Goal: Find specific page/section: Find specific page/section

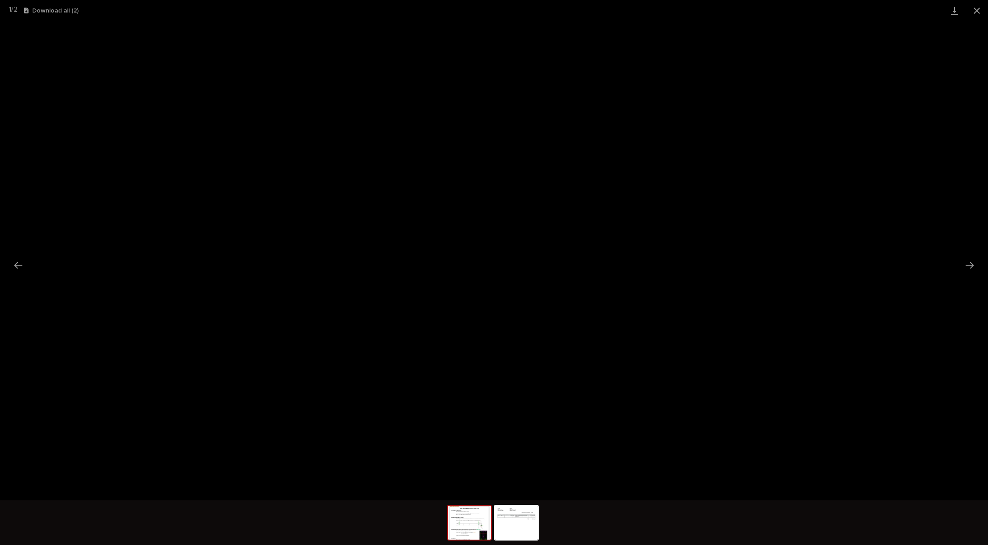
scroll to position [134, 0]
click at [975, 8] on button "Close gallery" at bounding box center [977, 10] width 22 height 21
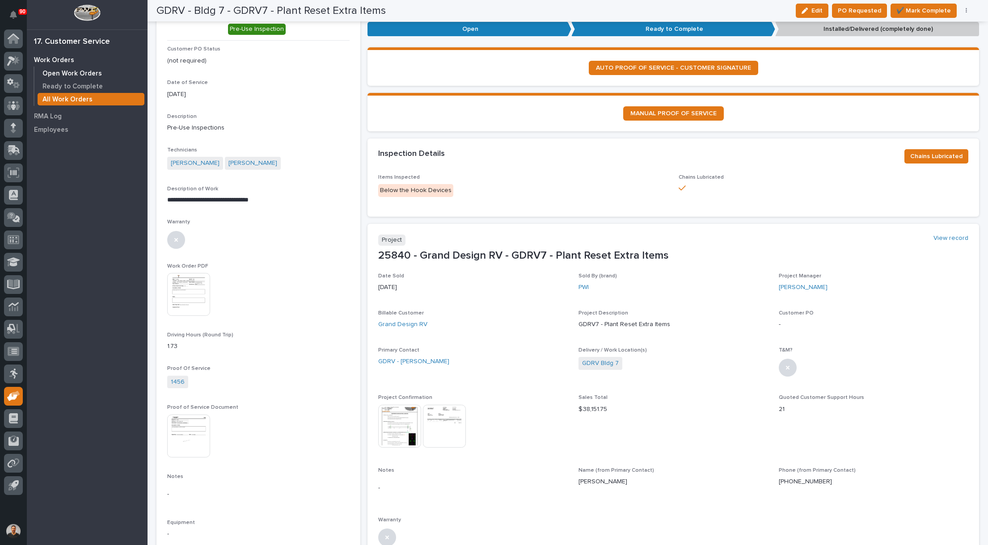
scroll to position [0, 0]
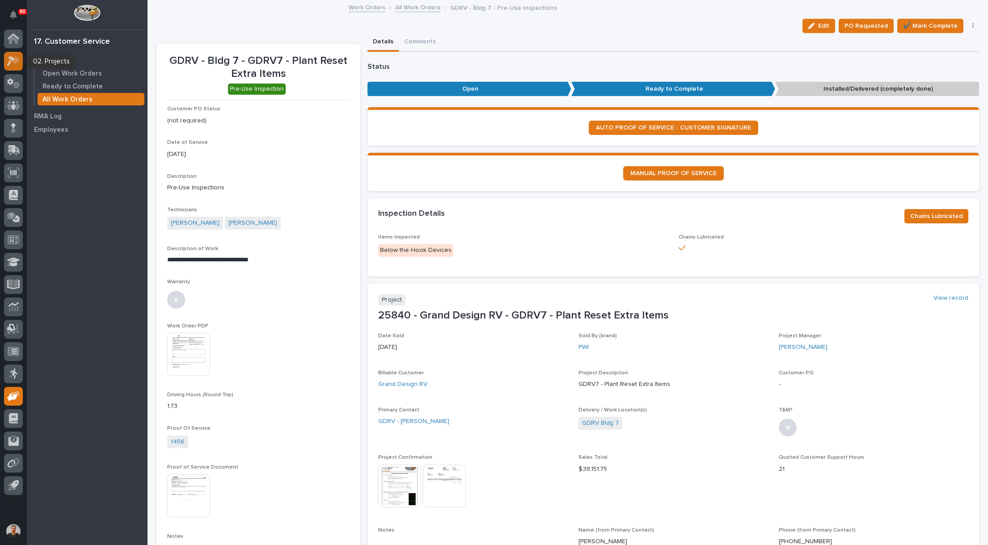
click at [13, 58] on icon at bounding box center [11, 61] width 8 height 10
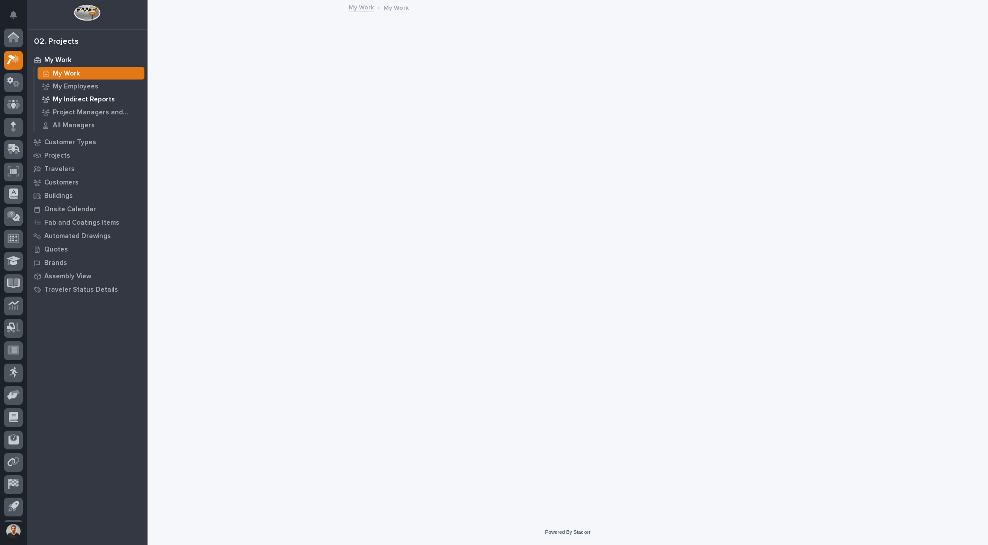
scroll to position [21, 0]
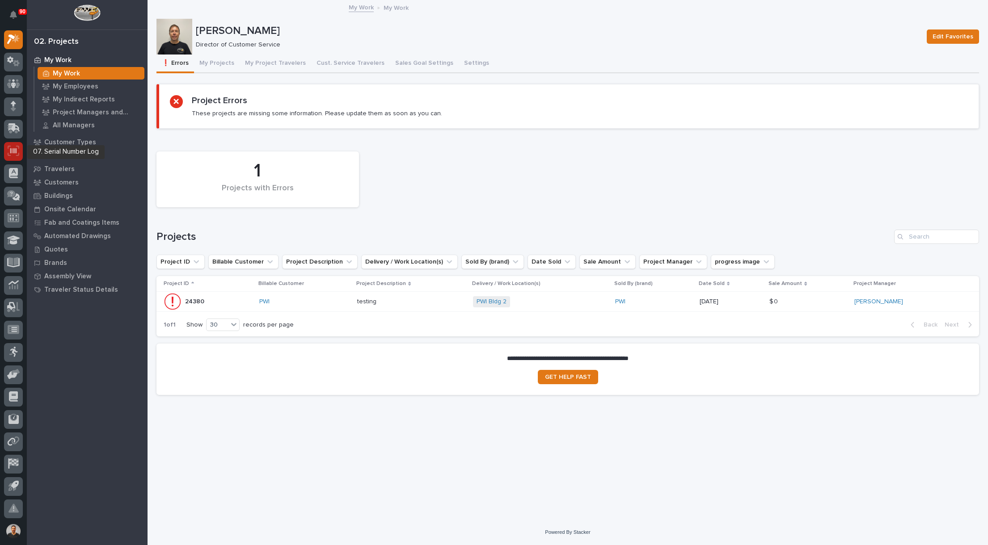
click at [16, 152] on icon at bounding box center [13, 150] width 6 height 5
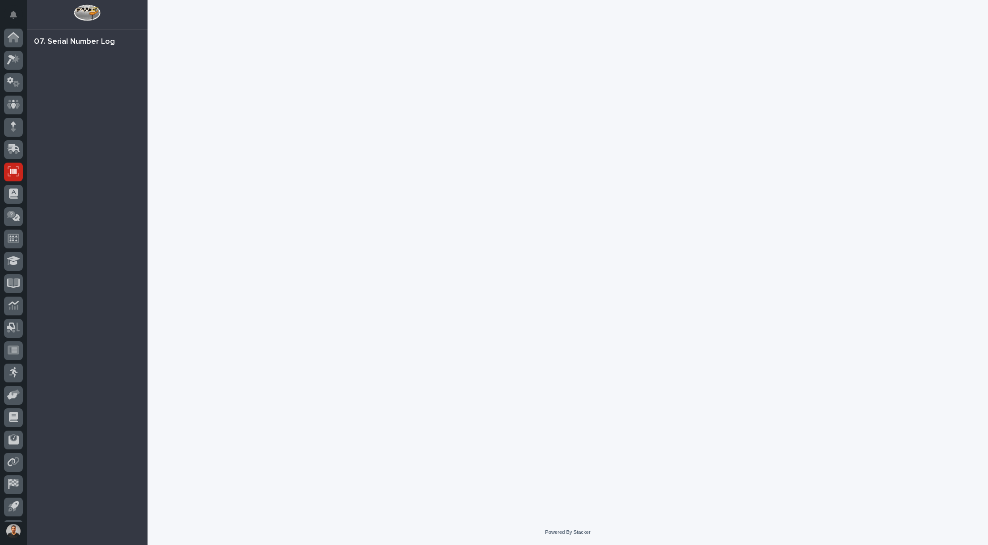
scroll to position [21, 0]
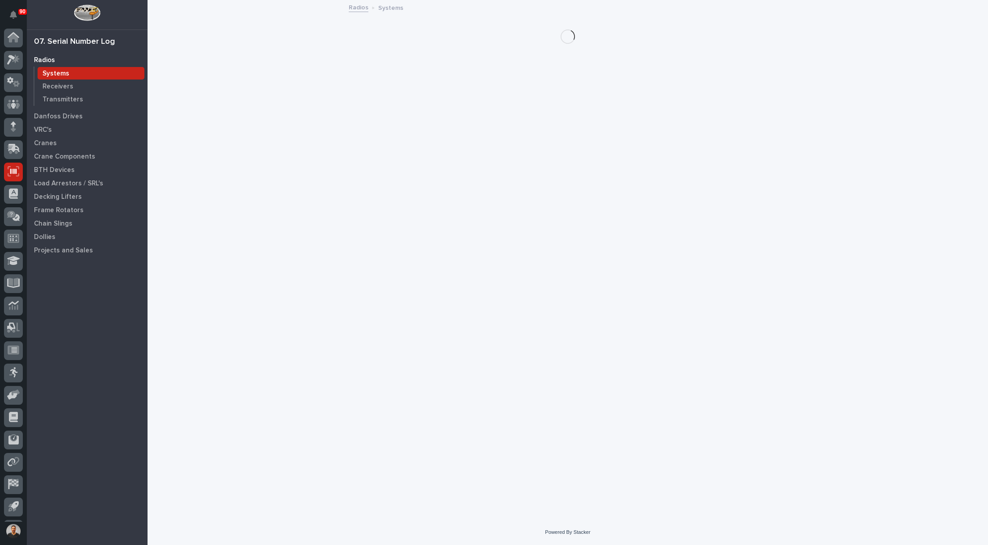
scroll to position [21, 0]
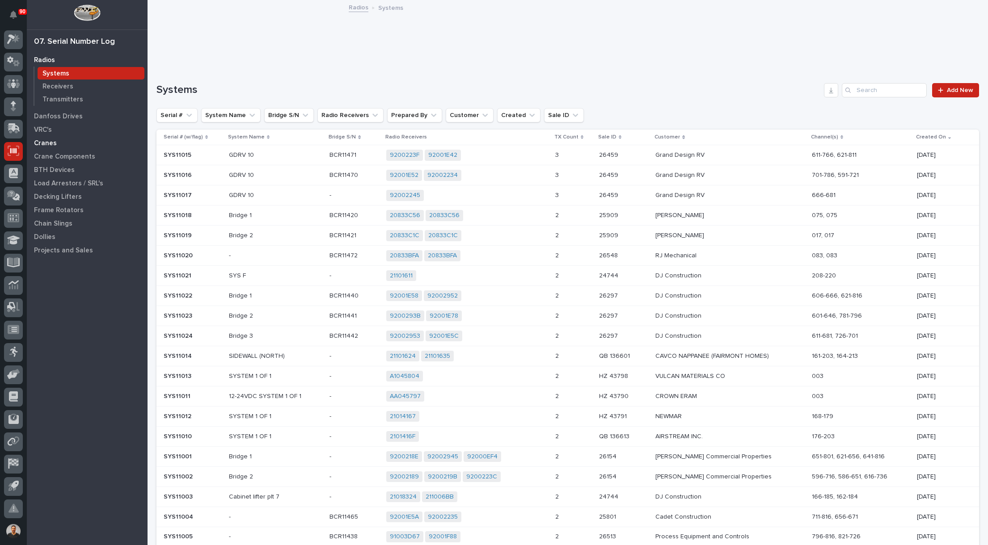
click at [48, 142] on p "Cranes" at bounding box center [45, 143] width 23 height 8
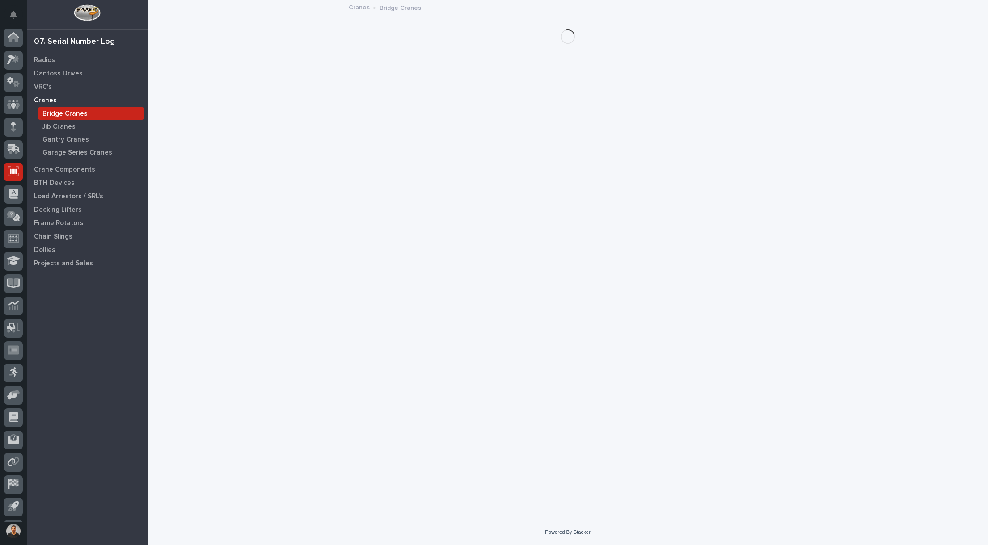
scroll to position [21, 0]
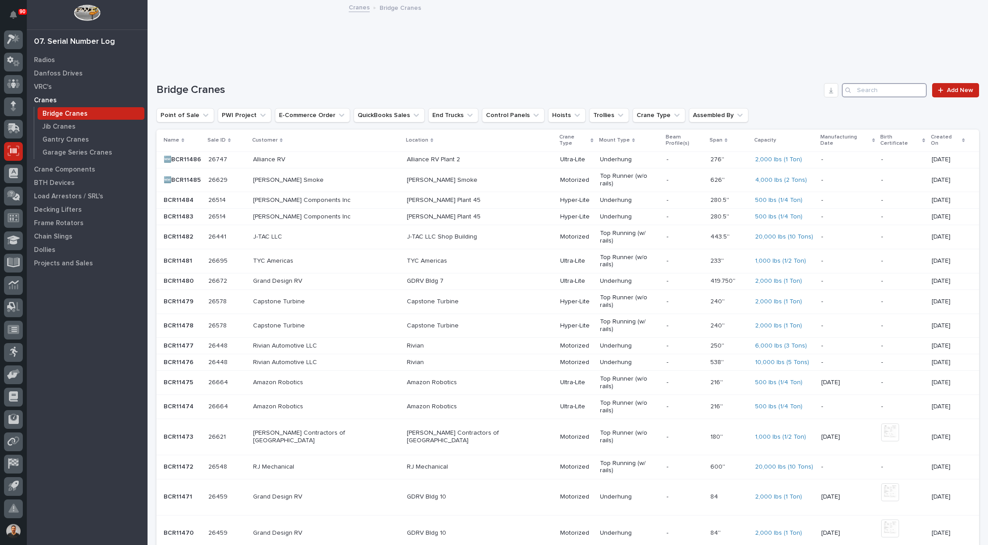
click at [861, 89] on input "Search" at bounding box center [884, 90] width 85 height 14
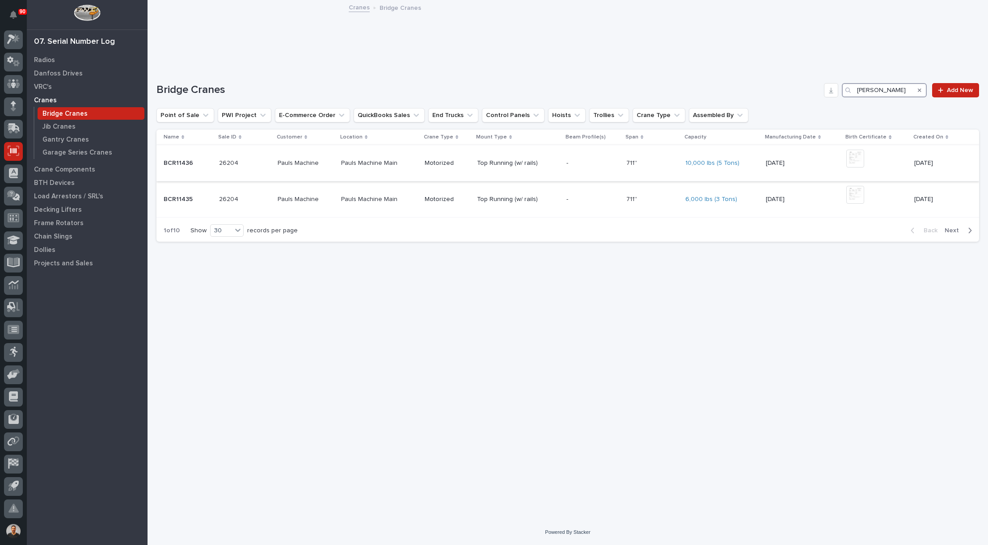
type input "[PERSON_NAME]"
click at [503, 165] on p "Top Running (w/ rails)" at bounding box center [518, 164] width 82 height 8
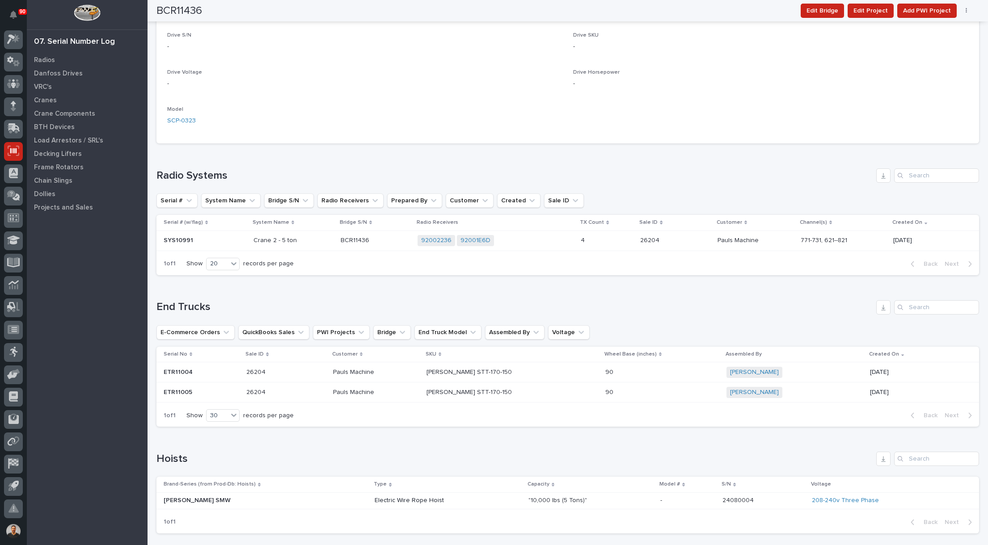
scroll to position [714, 0]
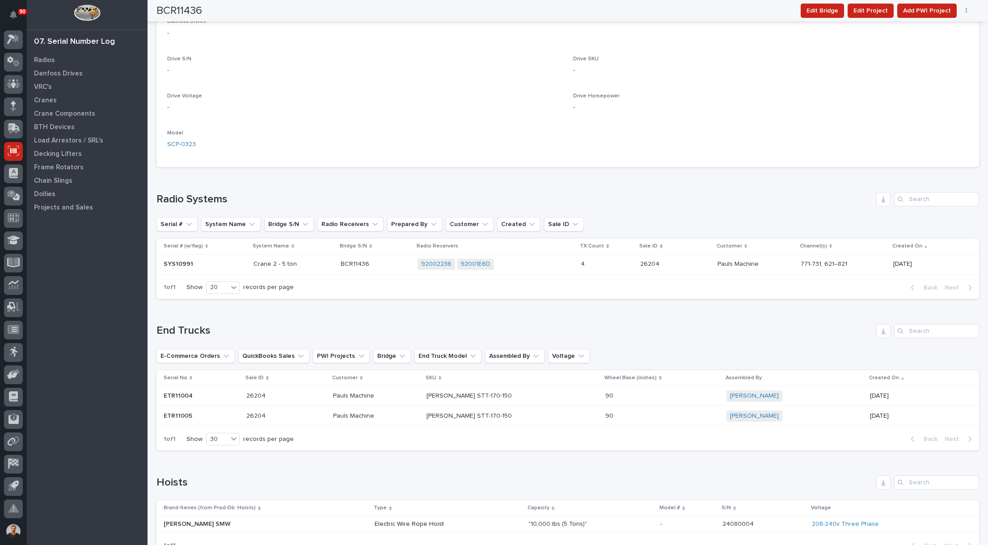
click at [490, 396] on p "[PERSON_NAME] STT-170-150" at bounding box center [470, 395] width 87 height 9
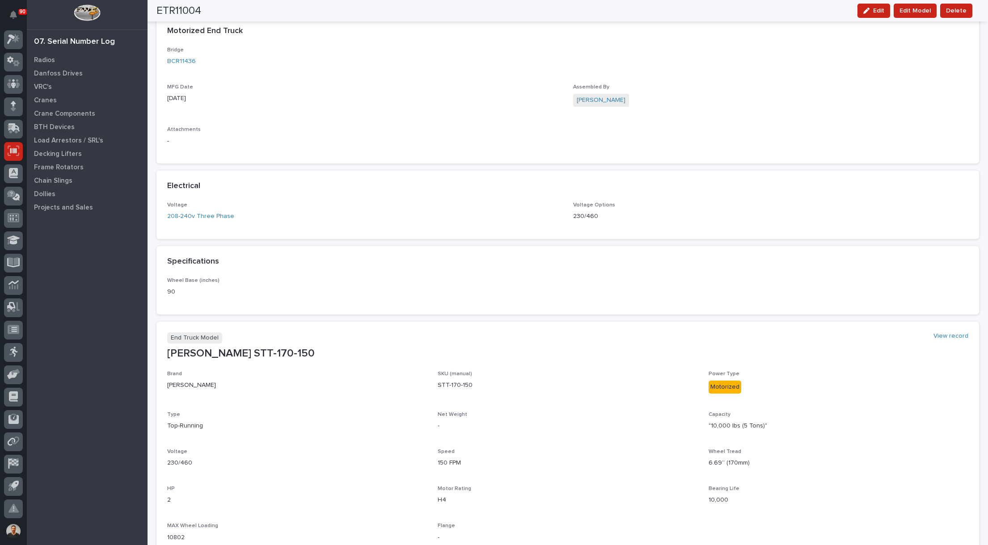
scroll to position [287, 0]
